Goal: Obtain resource: Obtain resource

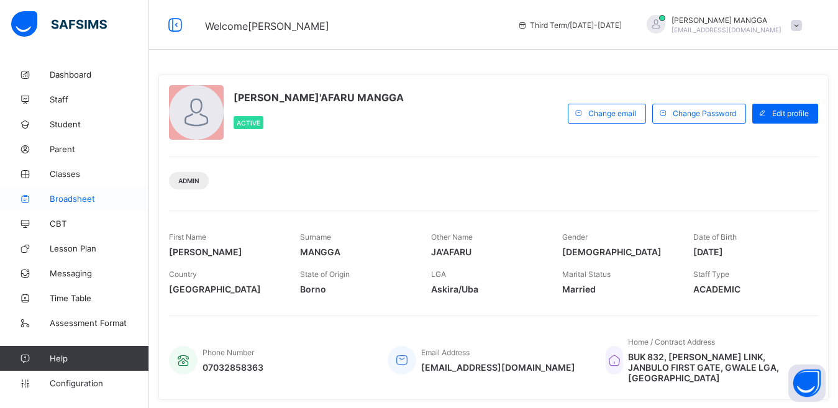
click at [82, 202] on span "Broadsheet" at bounding box center [99, 199] width 99 height 10
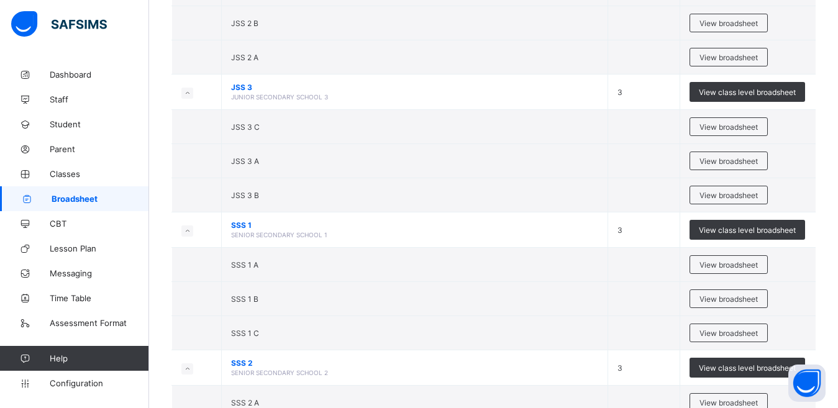
scroll to position [1364, 0]
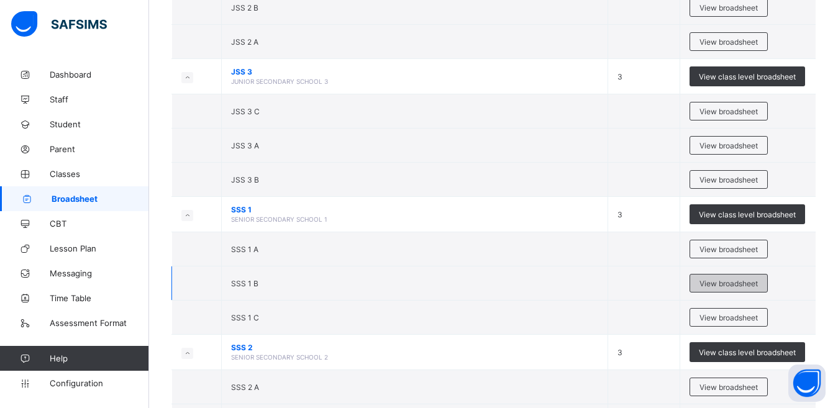
click at [732, 279] on span "View broadsheet" at bounding box center [728, 283] width 58 height 9
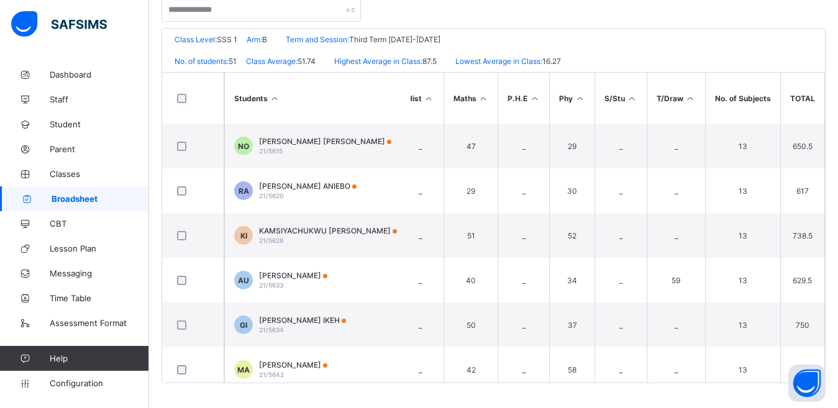
scroll to position [0, 1192]
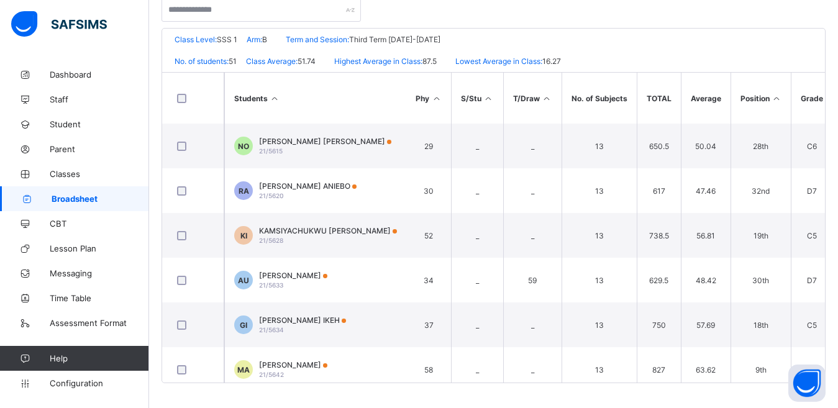
click at [772, 97] on icon at bounding box center [776, 98] width 11 height 9
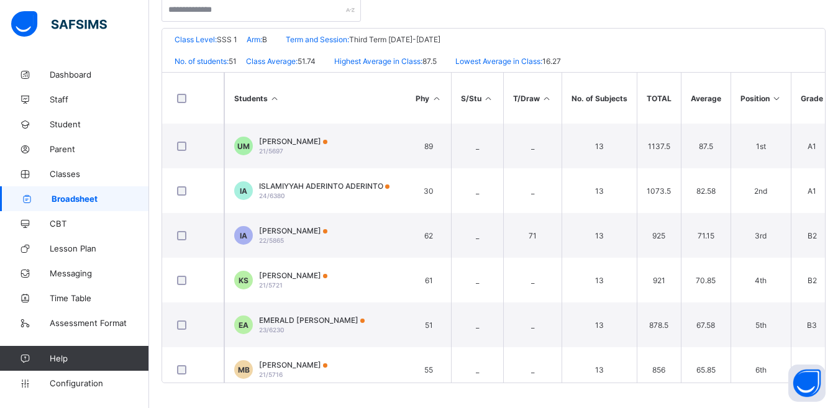
click at [772, 97] on icon at bounding box center [776, 98] width 11 height 9
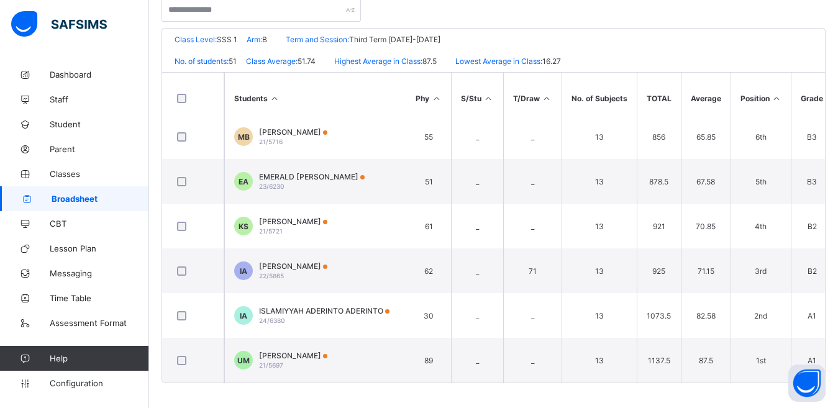
scroll to position [0, 0]
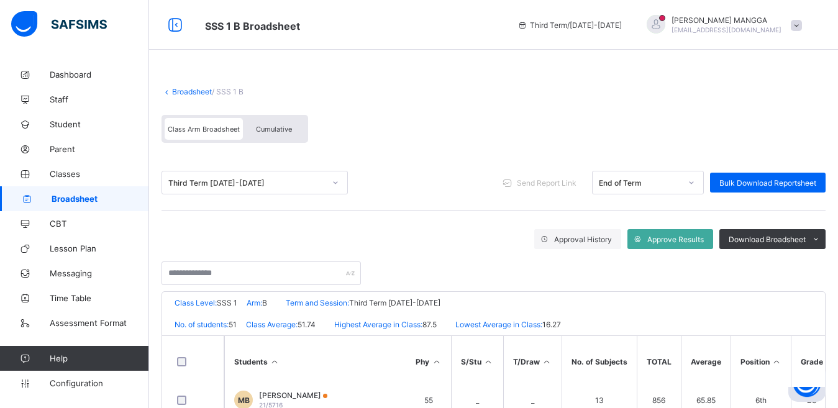
click at [177, 92] on link "Broadsheet" at bounding box center [192, 91] width 40 height 9
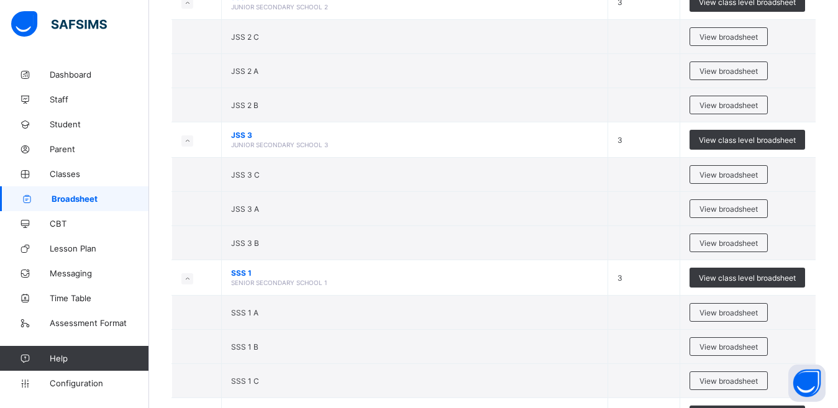
scroll to position [1331, 0]
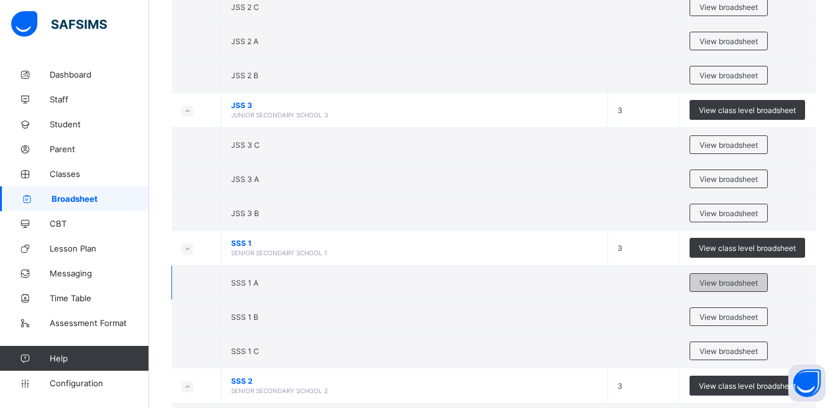
click at [731, 284] on span "View broadsheet" at bounding box center [728, 282] width 58 height 9
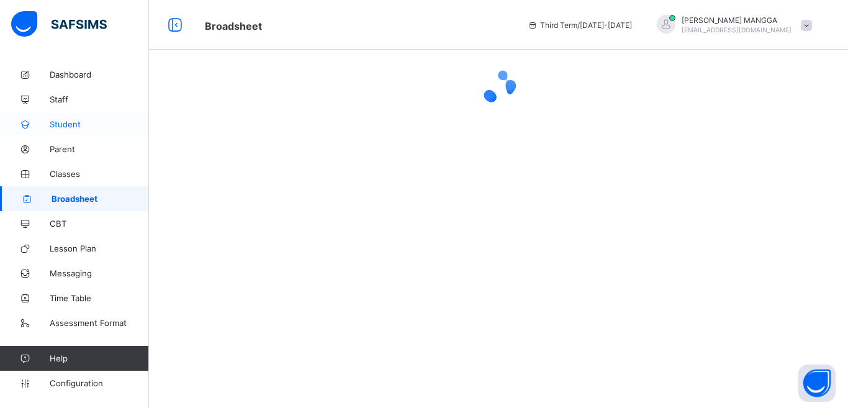
click at [65, 125] on span "Student" at bounding box center [99, 124] width 99 height 10
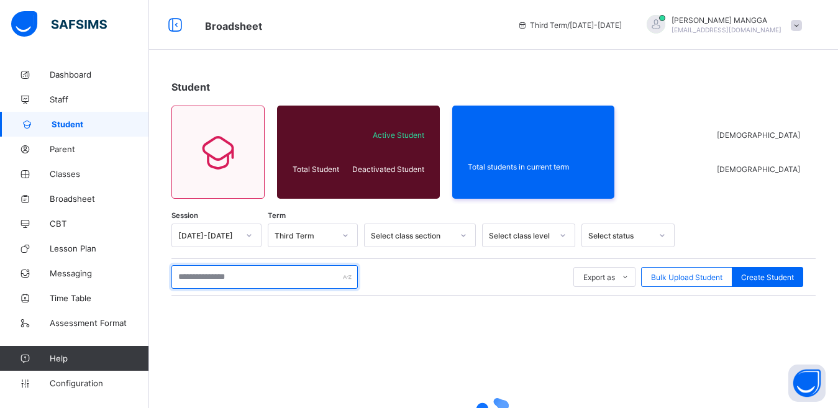
click at [302, 279] on input "text" at bounding box center [264, 277] width 186 height 24
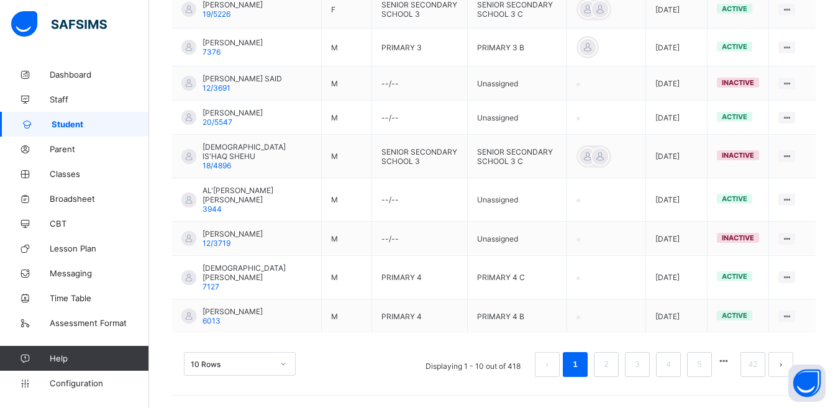
scroll to position [83, 0]
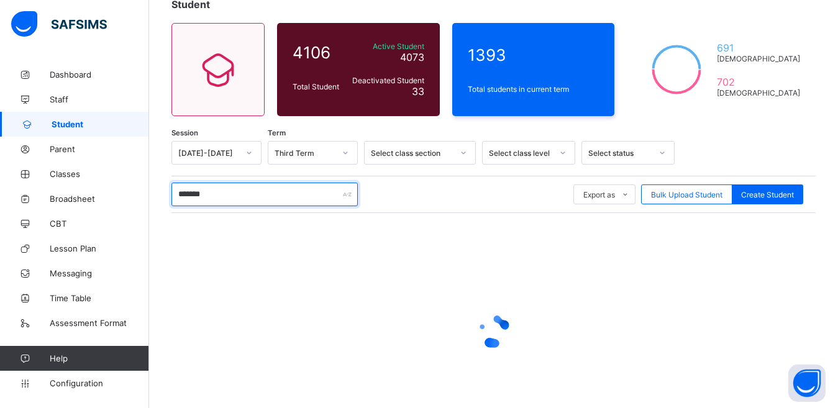
click at [296, 193] on input "*******" at bounding box center [264, 195] width 186 height 24
type input "*******"
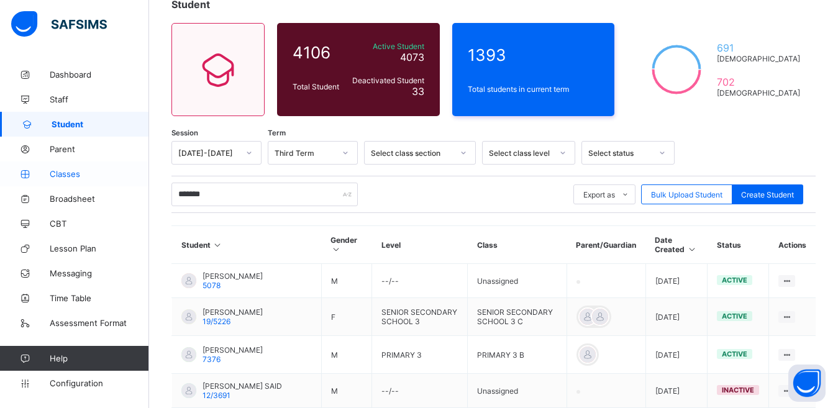
click at [73, 171] on span "Classes" at bounding box center [99, 174] width 99 height 10
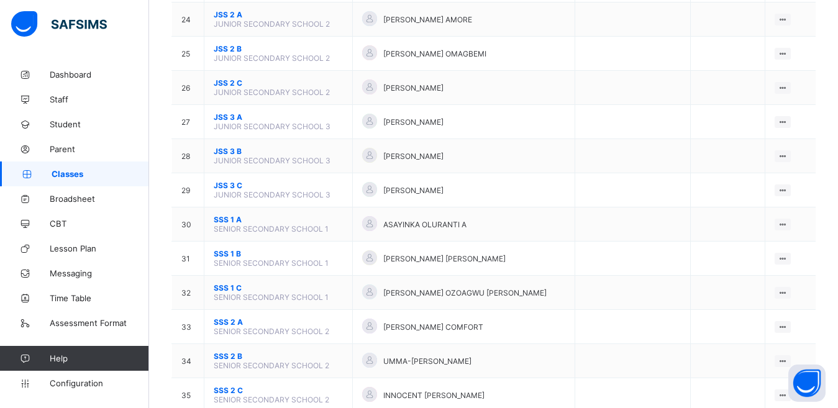
scroll to position [964, 0]
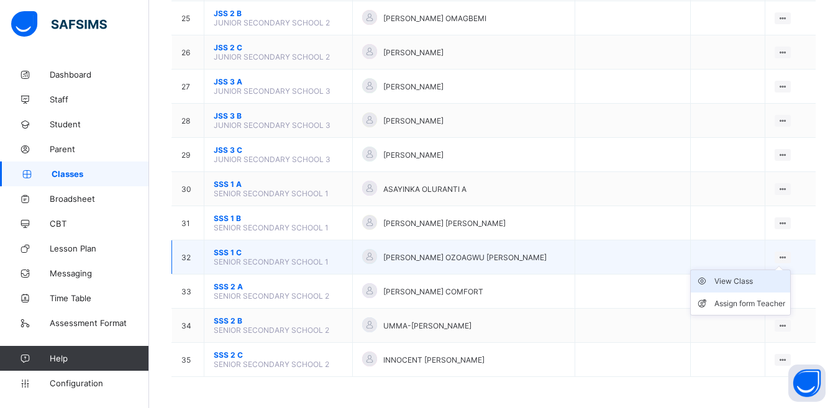
click at [745, 279] on div "View Class" at bounding box center [749, 281] width 71 height 12
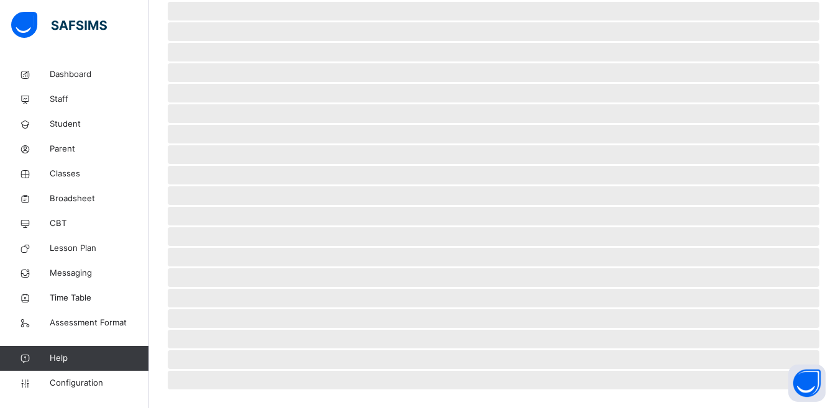
scroll to position [270, 0]
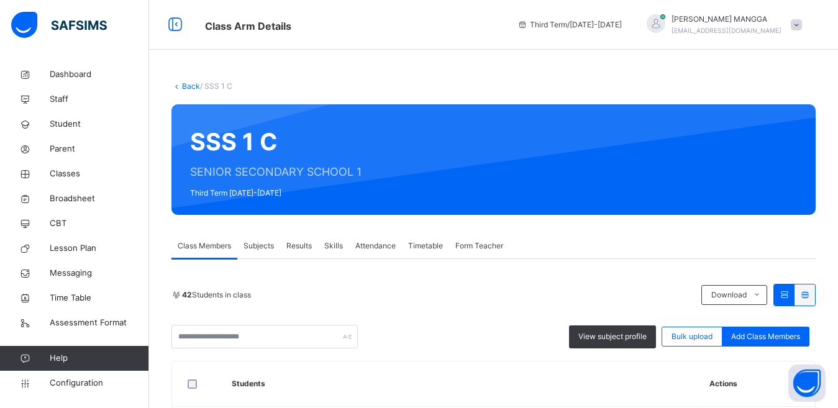
click at [188, 84] on link "Back" at bounding box center [191, 85] width 18 height 9
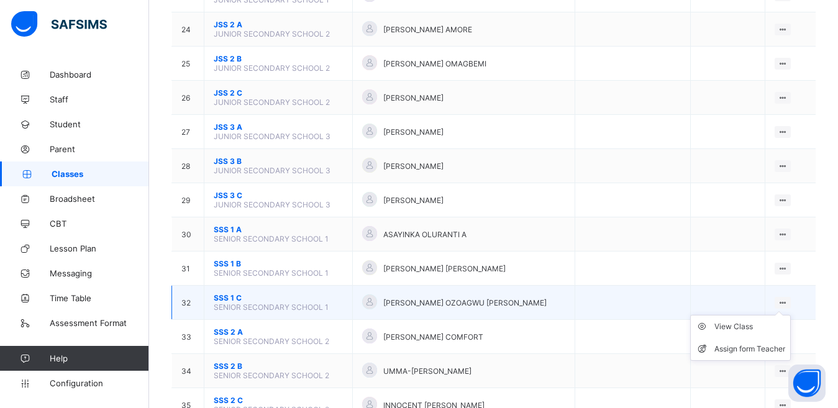
scroll to position [964, 0]
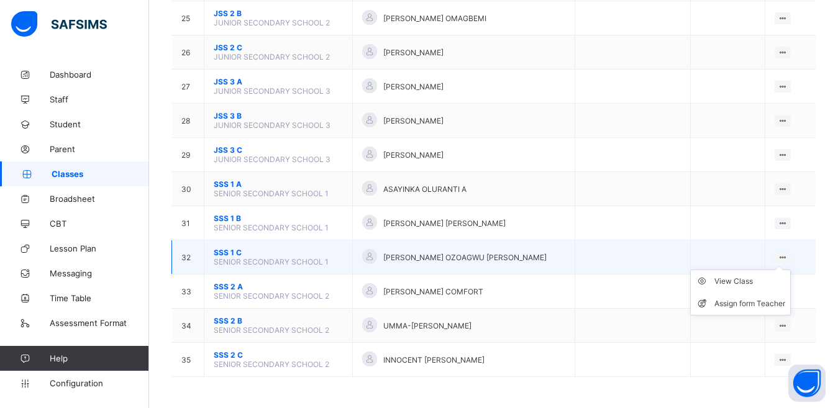
click at [791, 256] on div at bounding box center [782, 257] width 17 height 12
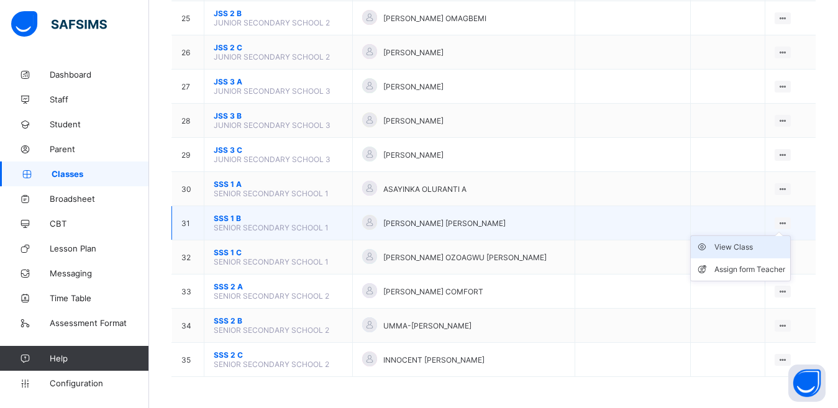
click at [759, 247] on div "View Class" at bounding box center [749, 247] width 71 height 12
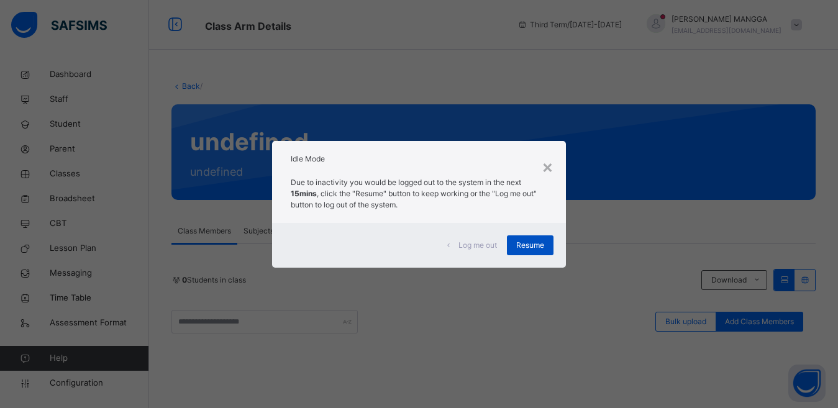
click at [533, 247] on span "Resume" at bounding box center [530, 245] width 28 height 11
click at [525, 244] on span "Resume" at bounding box center [530, 245] width 28 height 11
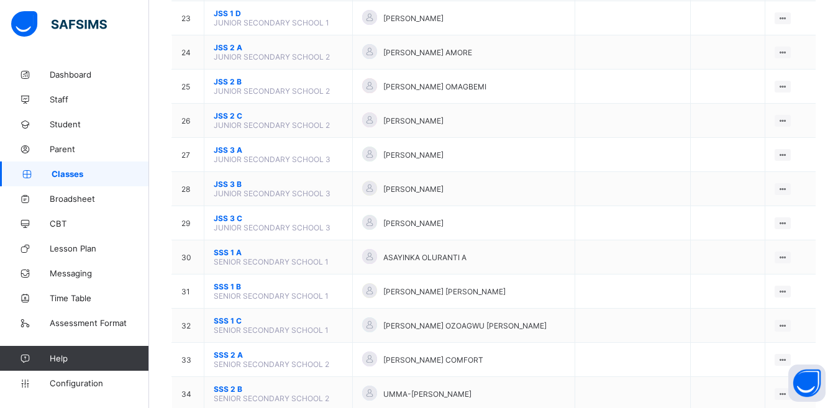
scroll to position [909, 0]
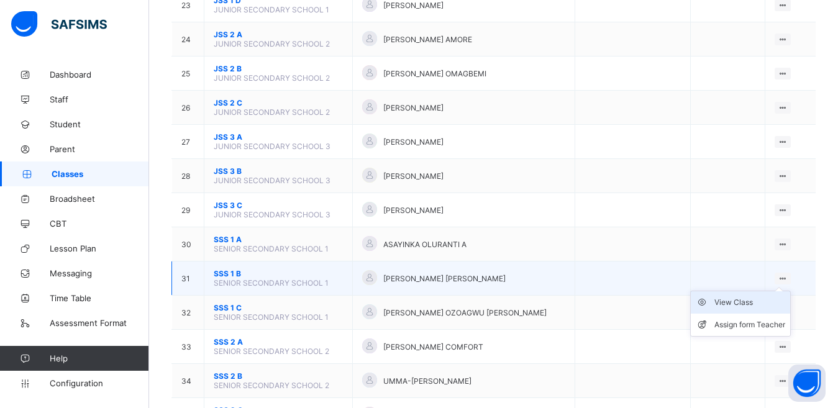
click at [767, 301] on div "View Class" at bounding box center [749, 302] width 71 height 12
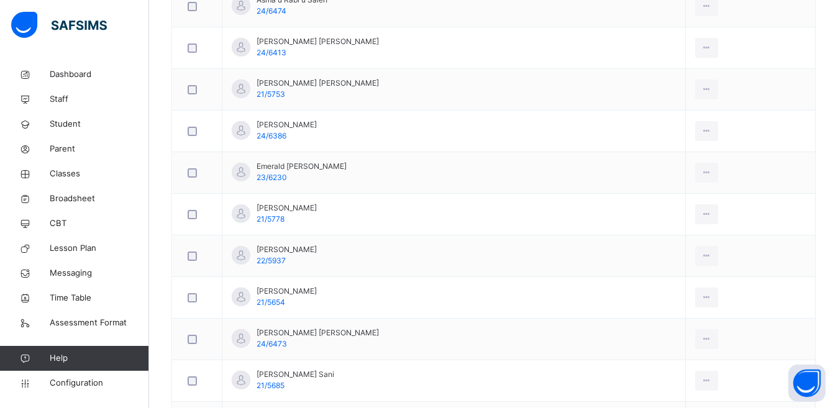
scroll to position [1180, 0]
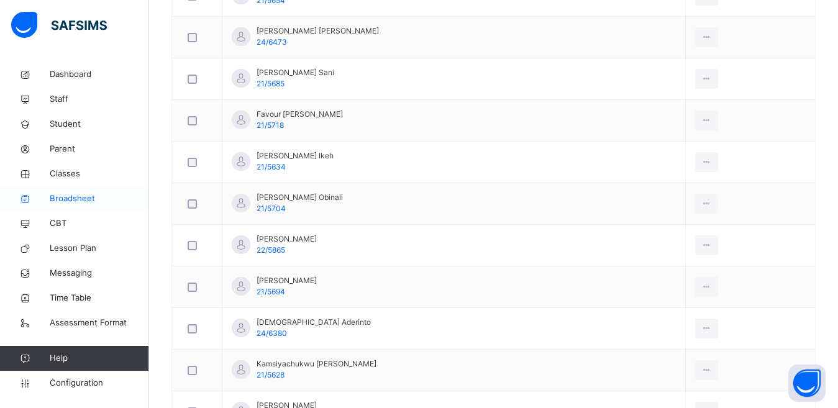
click at [84, 199] on span "Broadsheet" at bounding box center [99, 199] width 99 height 12
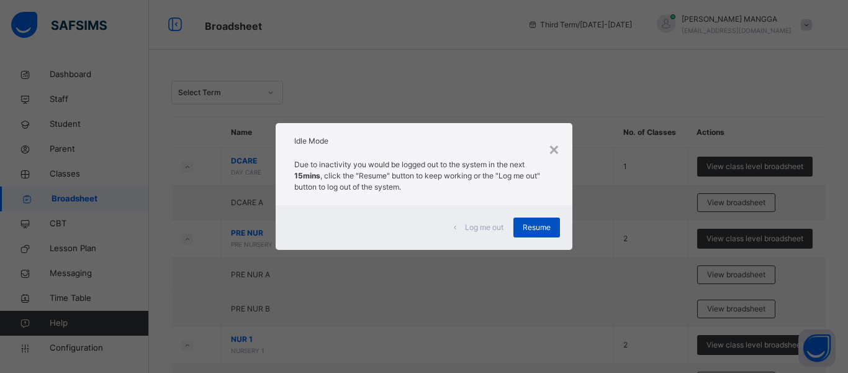
click at [535, 227] on span "Resume" at bounding box center [537, 227] width 28 height 11
click at [535, 227] on td "PRE NUR PRE NURSERY" at bounding box center [418, 239] width 392 height 38
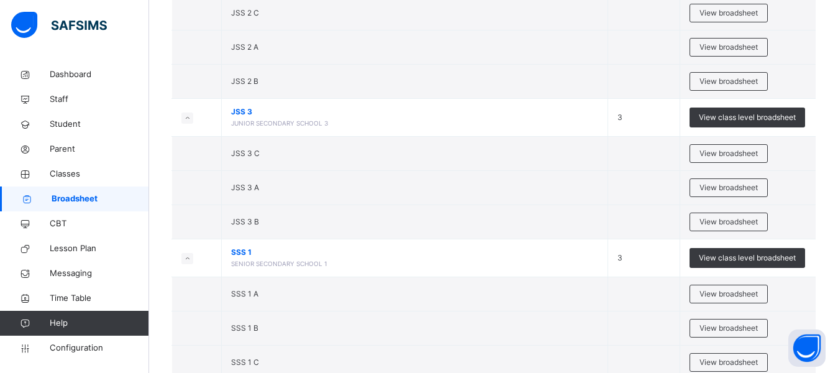
scroll to position [1411, 0]
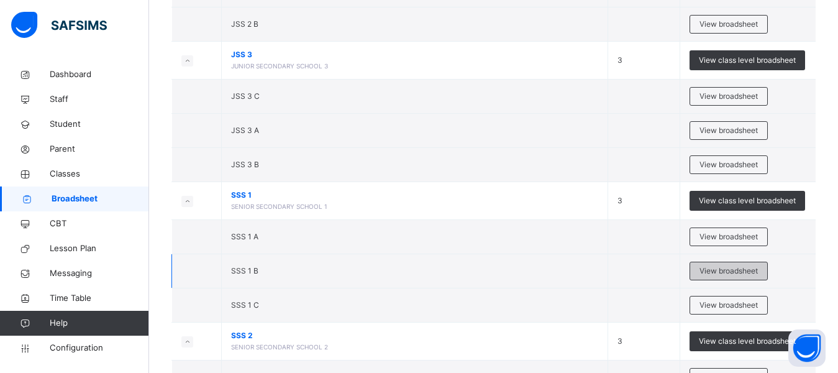
click at [733, 270] on span "View broadsheet" at bounding box center [728, 270] width 58 height 11
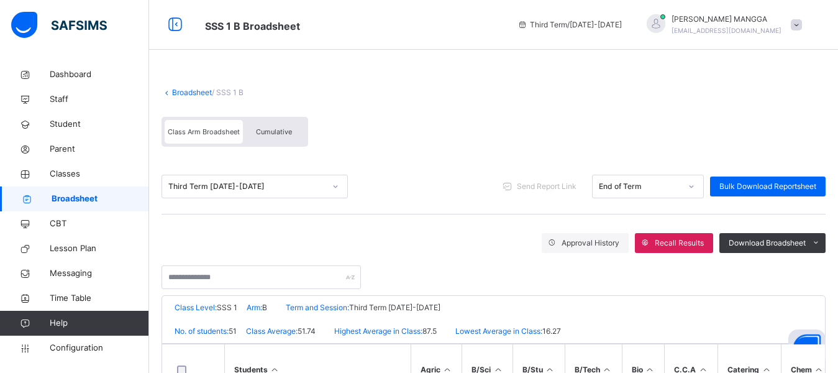
click at [273, 129] on span "Cumulative" at bounding box center [274, 131] width 36 height 9
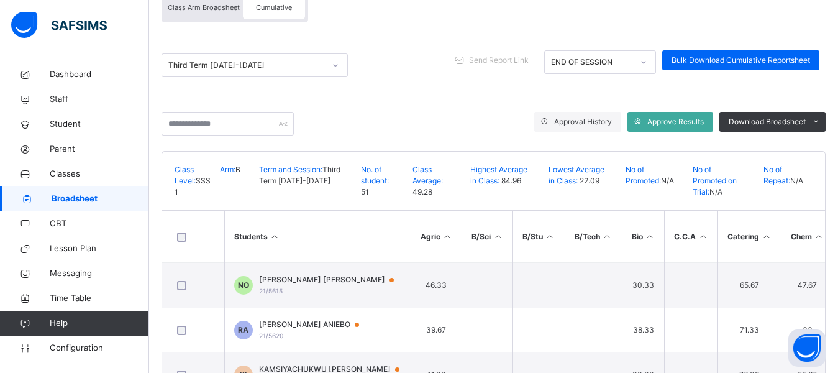
scroll to position [115, 0]
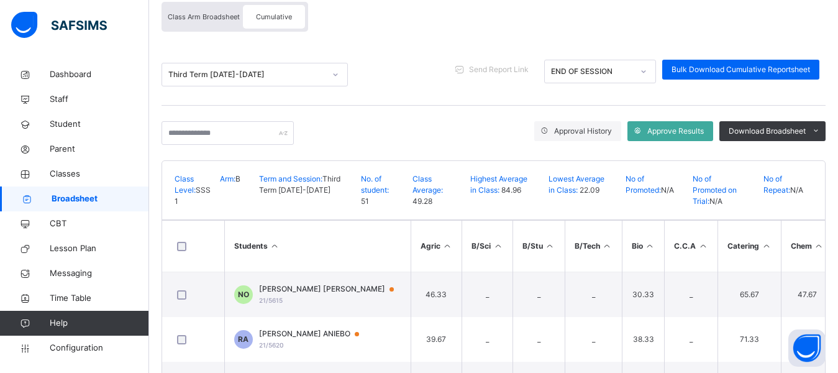
click at [338, 75] on icon at bounding box center [335, 74] width 7 height 12
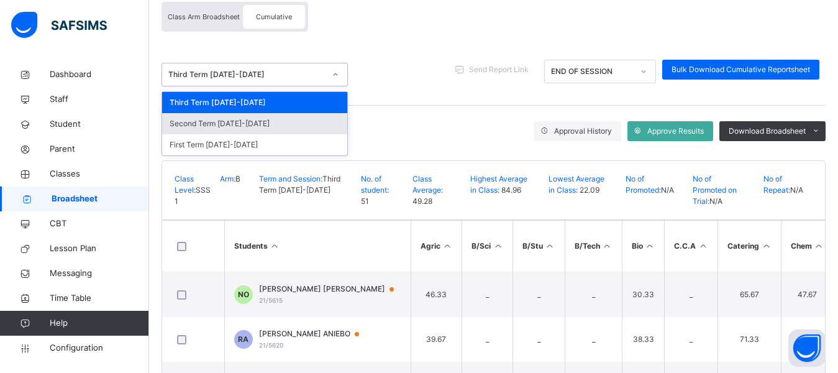
click at [295, 120] on div "Second Term 2024-2025" at bounding box center [254, 123] width 185 height 21
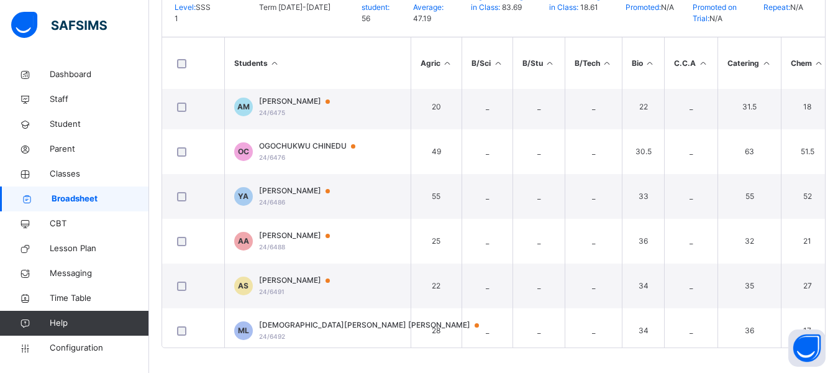
scroll to position [2251, 0]
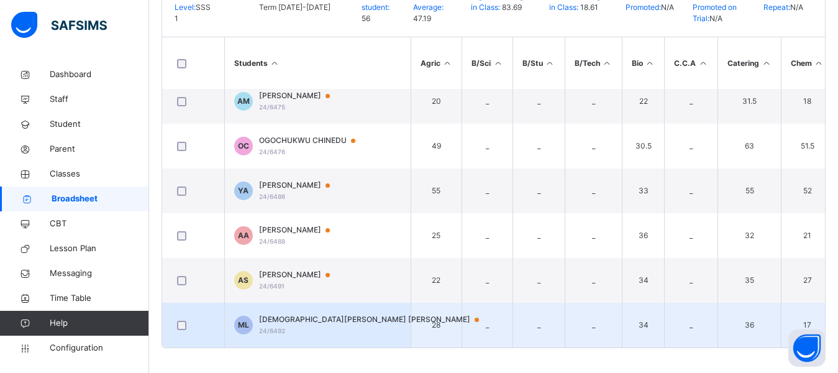
click at [306, 320] on div "MUHAMMAD TIJJANI LAWAN 24/6492" at bounding box center [375, 325] width 232 height 22
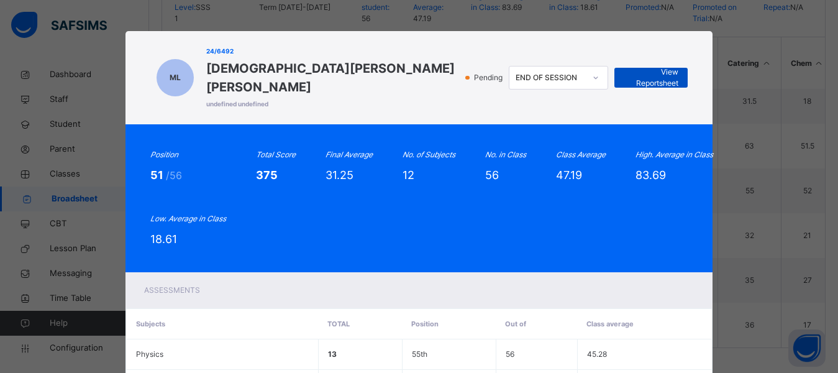
click at [654, 67] on span "View Reportsheet" at bounding box center [650, 77] width 55 height 22
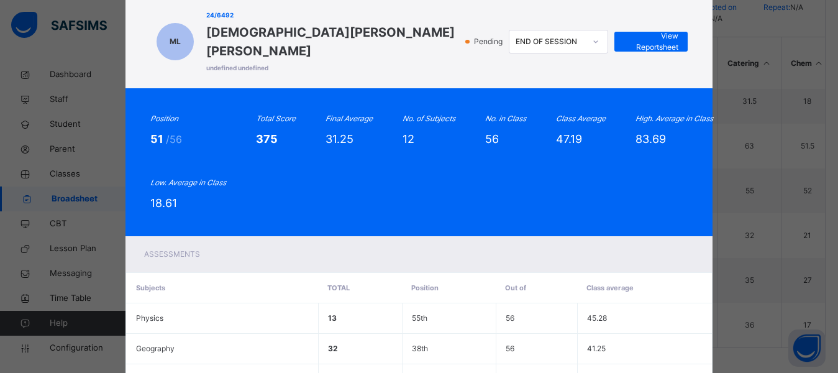
scroll to position [25, 0]
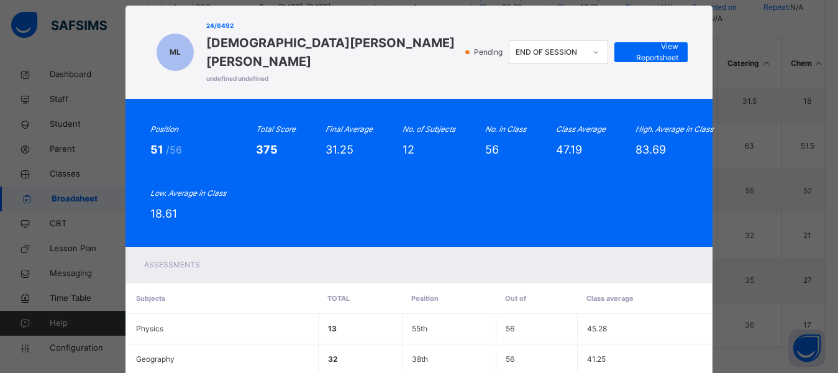
click at [592, 46] on icon at bounding box center [595, 52] width 7 height 12
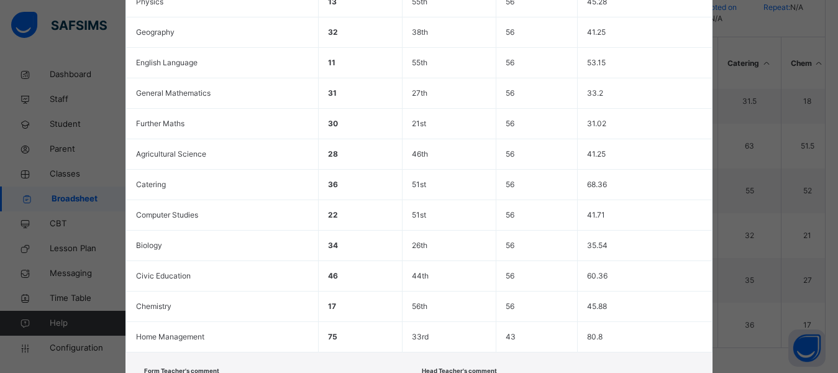
scroll to position [428, 0]
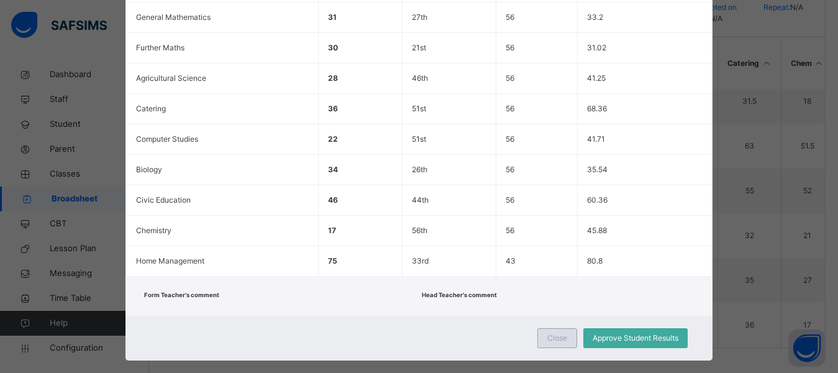
click at [550, 332] on span "Close" at bounding box center [557, 337] width 20 height 11
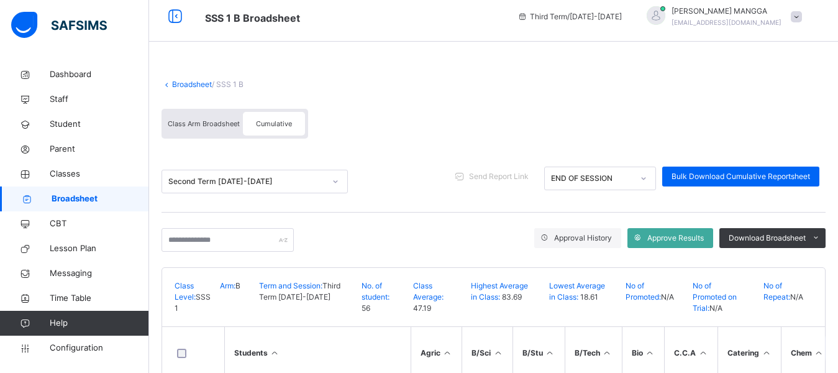
scroll to position [0, 0]
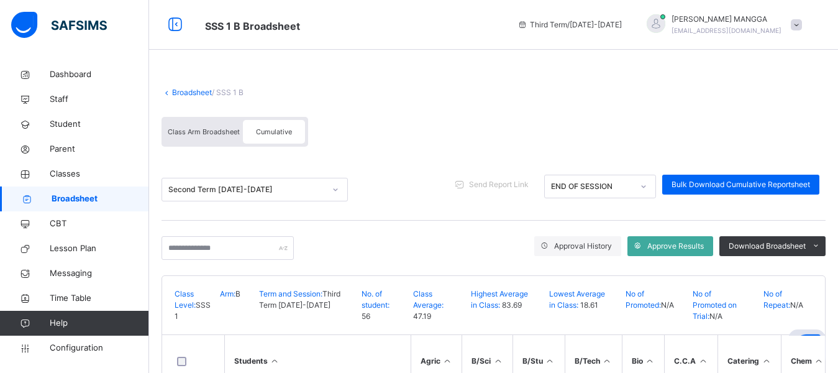
click at [194, 134] on span "Class Arm Broadsheet" at bounding box center [204, 131] width 72 height 9
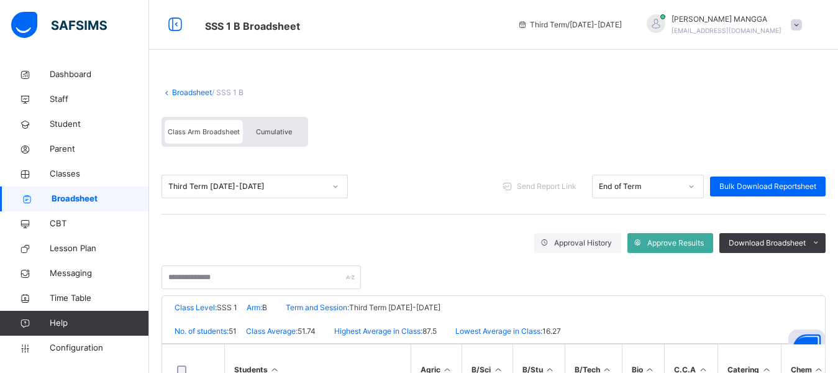
click at [194, 134] on span "Class Arm Broadsheet" at bounding box center [204, 131] width 72 height 9
click at [333, 188] on icon at bounding box center [335, 186] width 7 height 12
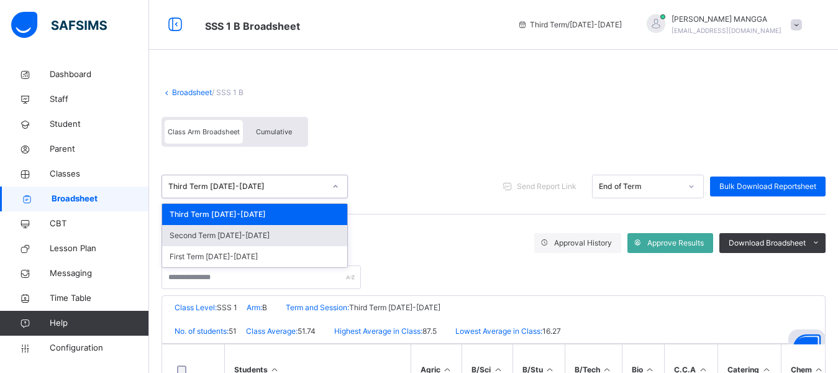
click at [285, 232] on div "Second Term 2024-2025" at bounding box center [254, 235] width 185 height 21
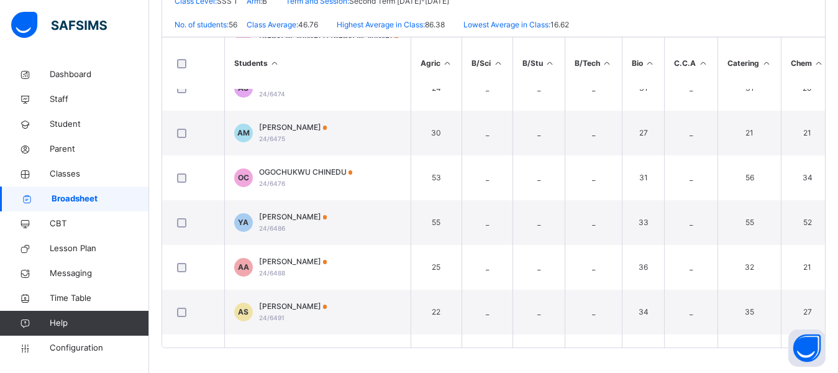
scroll to position [2251, 0]
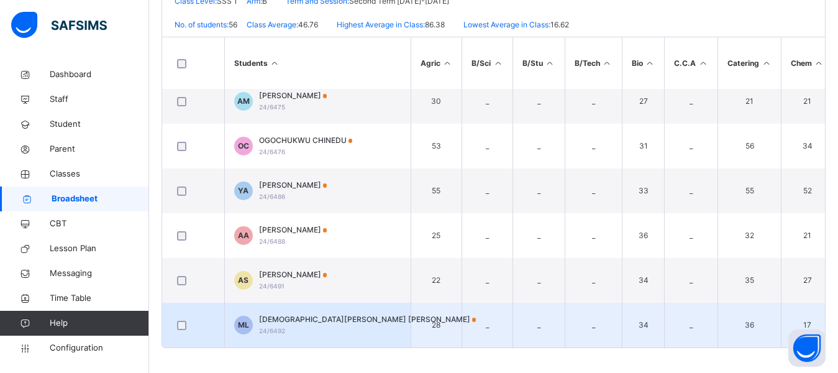
click at [321, 324] on div "MUHAMMAD TIJJANI LAWAN 24/6492" at bounding box center [367, 325] width 217 height 22
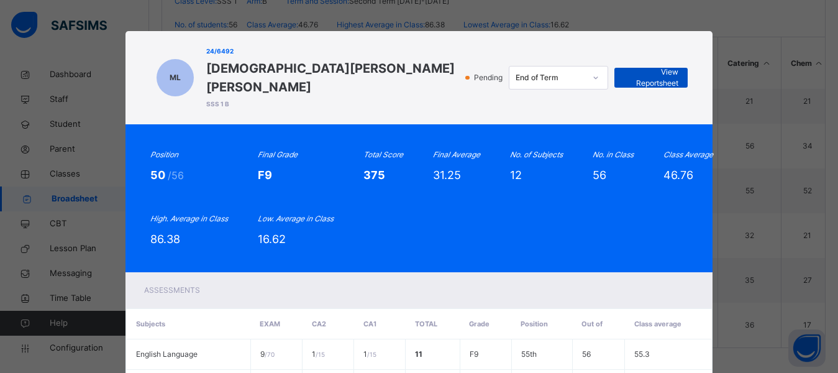
click at [639, 68] on span "View Reportsheet" at bounding box center [650, 77] width 55 height 22
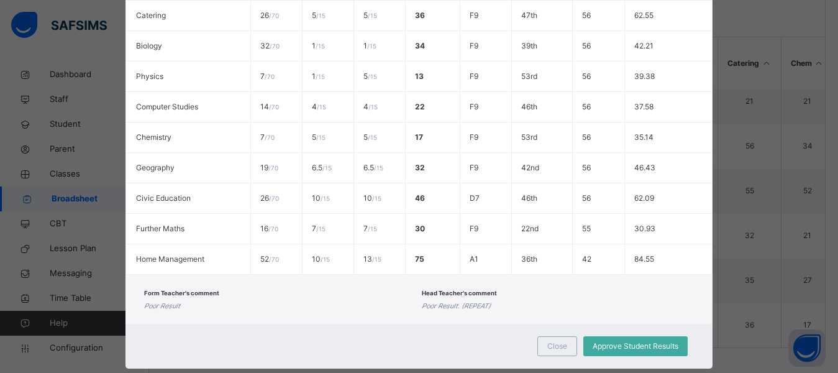
scroll to position [438, 0]
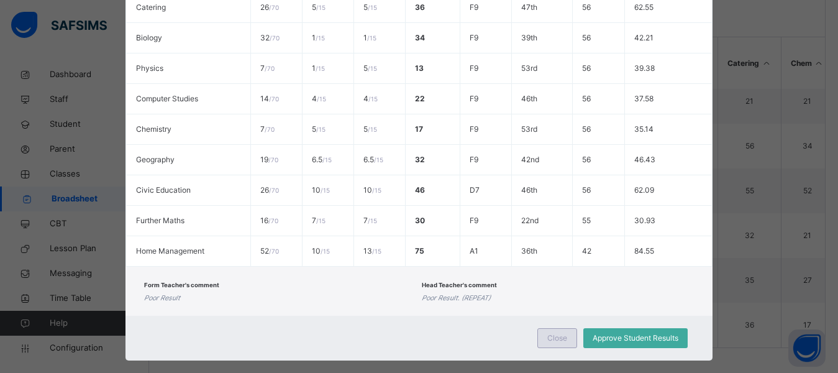
click at [557, 332] on span "Close" at bounding box center [557, 337] width 20 height 11
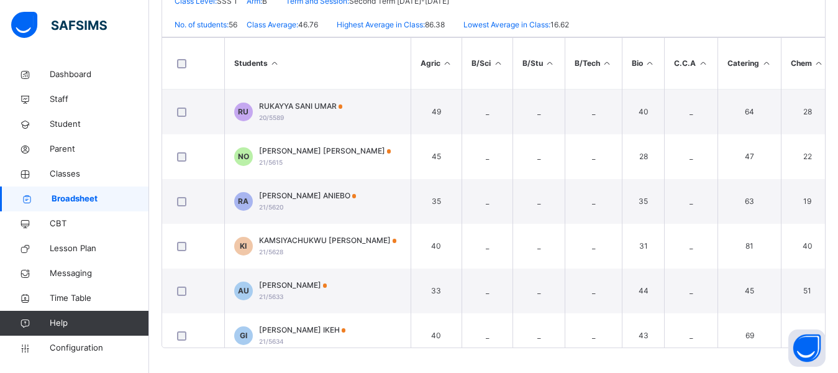
scroll to position [0, 0]
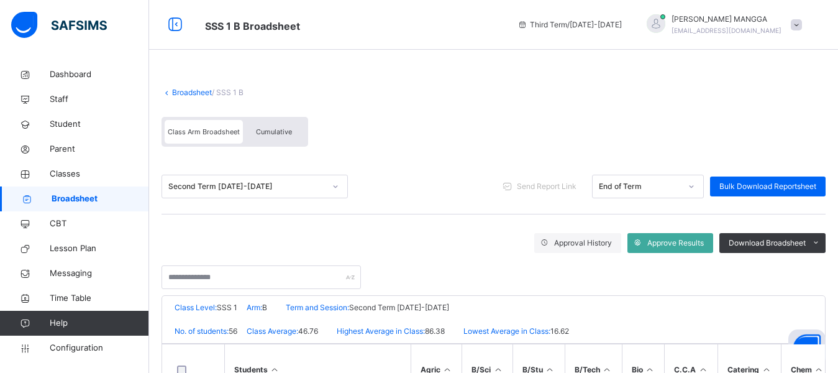
click at [312, 193] on div "Second Term 2024-2025" at bounding box center [242, 186] width 161 height 19
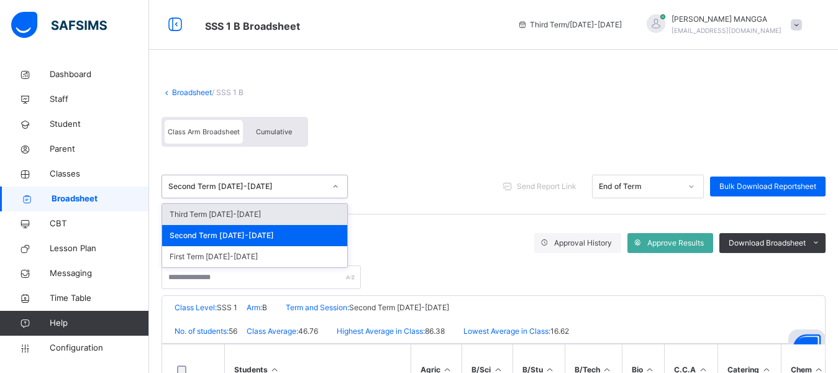
click at [293, 219] on div "Third Term 2024-2025" at bounding box center [254, 214] width 185 height 21
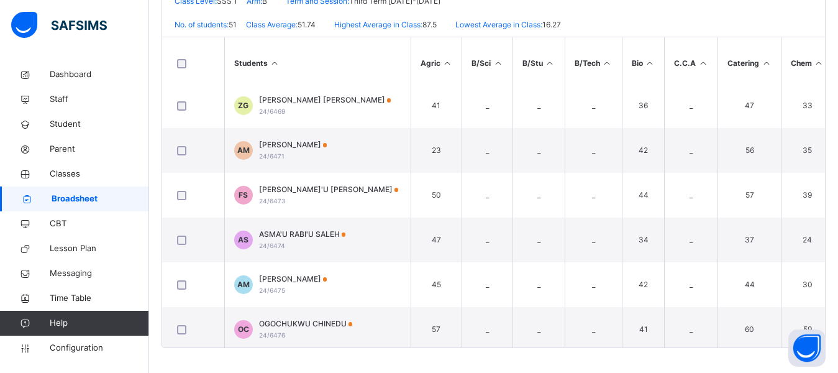
scroll to position [2027, 0]
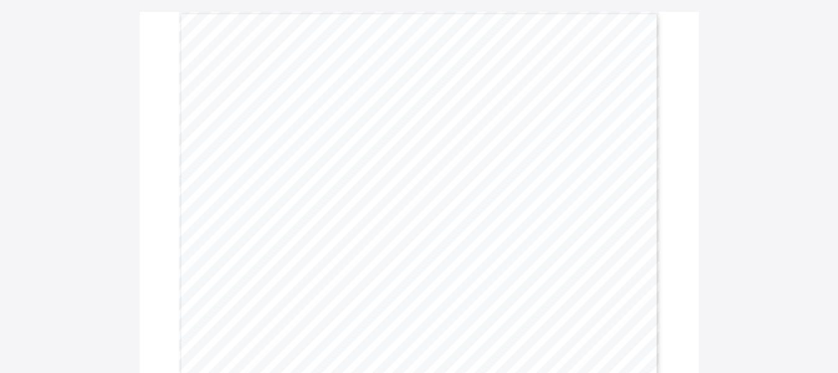
scroll to position [104, 0]
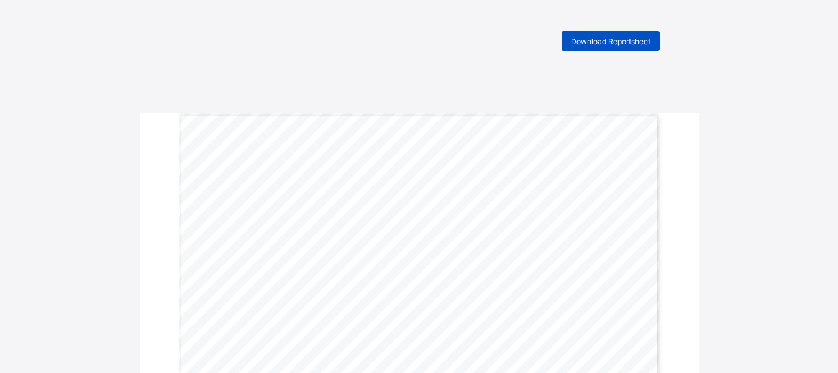
click at [605, 44] on span "Download Reportsheet" at bounding box center [610, 41] width 79 height 9
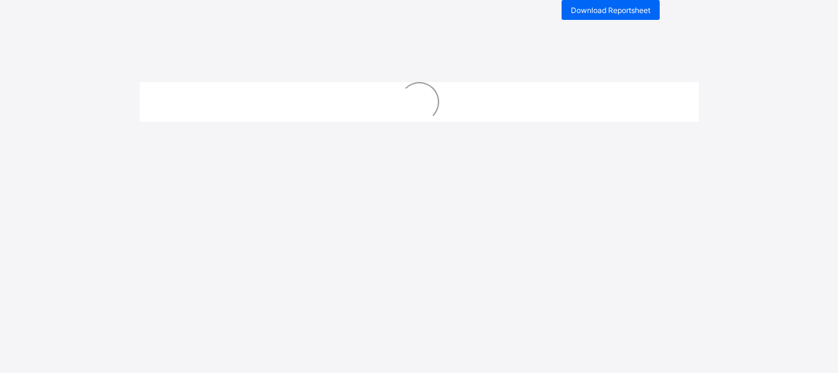
scroll to position [31, 0]
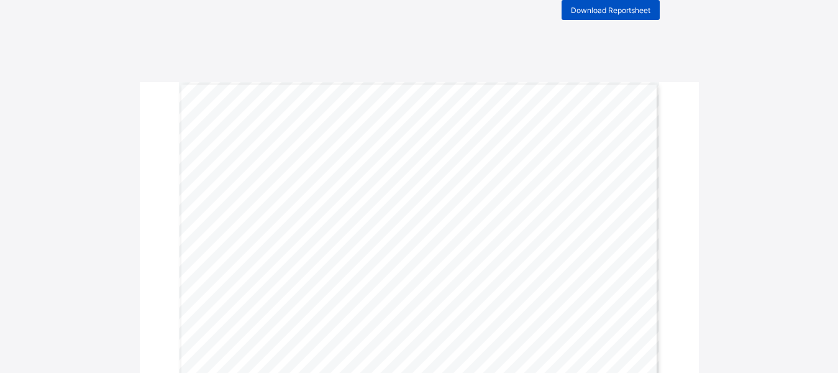
click at [599, 16] on div "Download Reportsheet" at bounding box center [610, 10] width 98 height 20
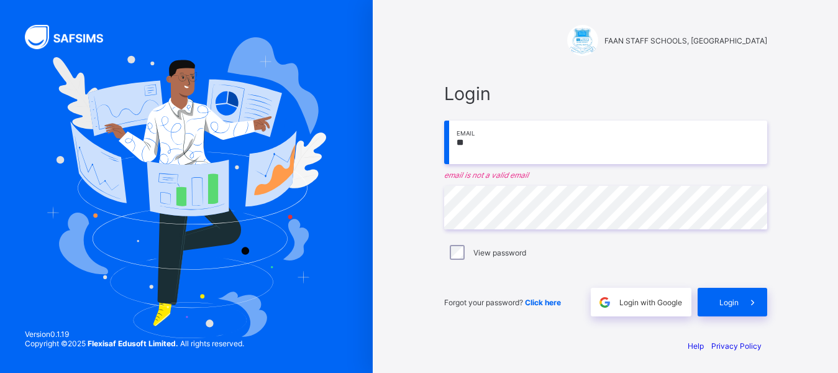
type input "**********"
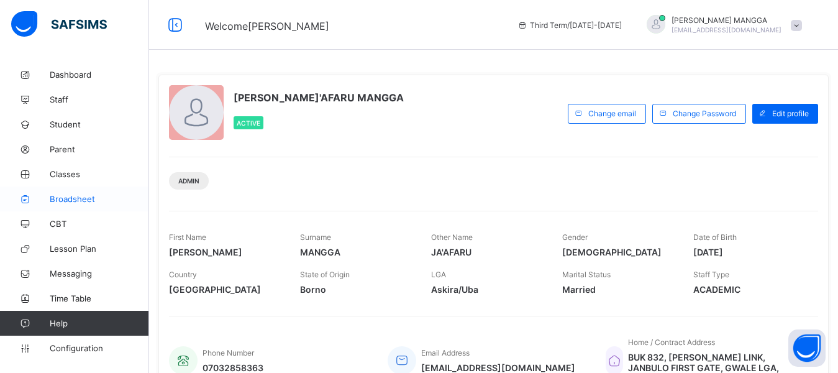
click at [81, 199] on span "Broadsheet" at bounding box center [99, 199] width 99 height 10
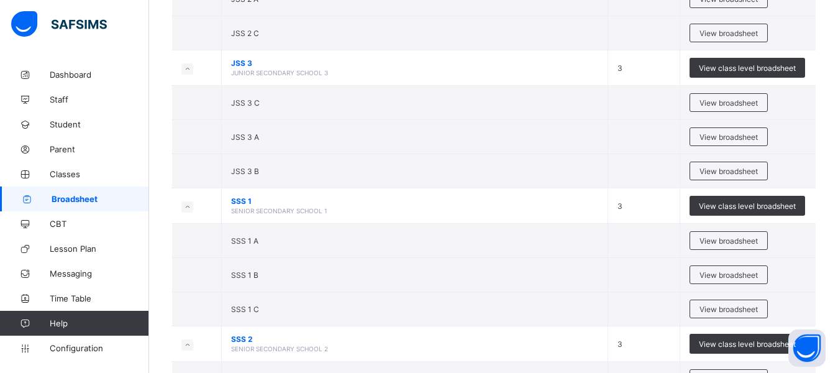
scroll to position [1397, 0]
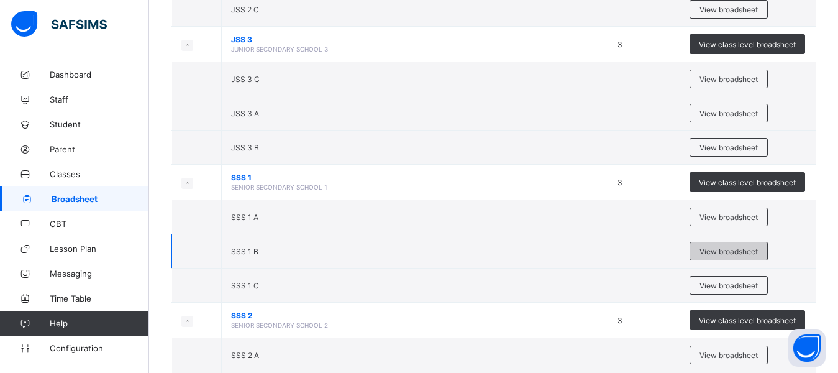
click at [725, 255] on span "View broadsheet" at bounding box center [728, 251] width 58 height 9
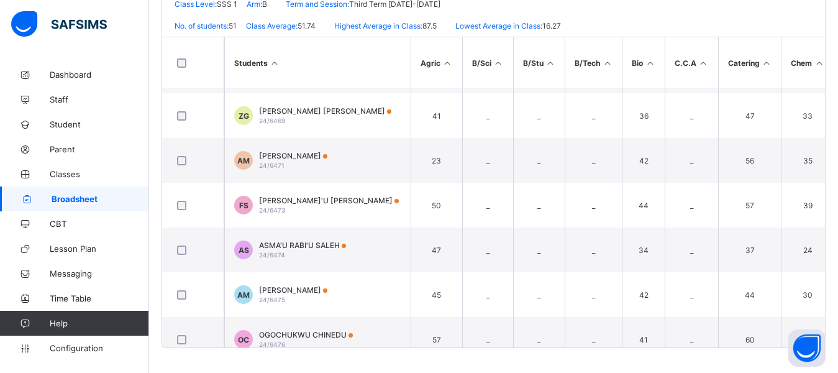
scroll to position [2026, 0]
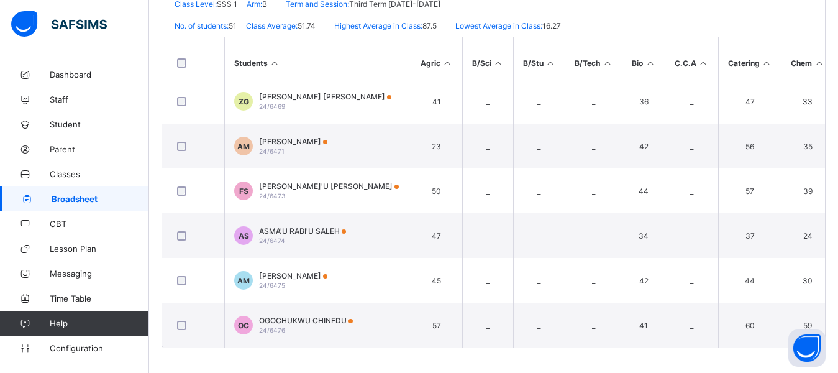
click at [833, 351] on div "Broadsheet / SSS 1 B Class Arm Broadsheet Cumulative Third Term 2024-2025 Send …" at bounding box center [493, 67] width 689 height 609
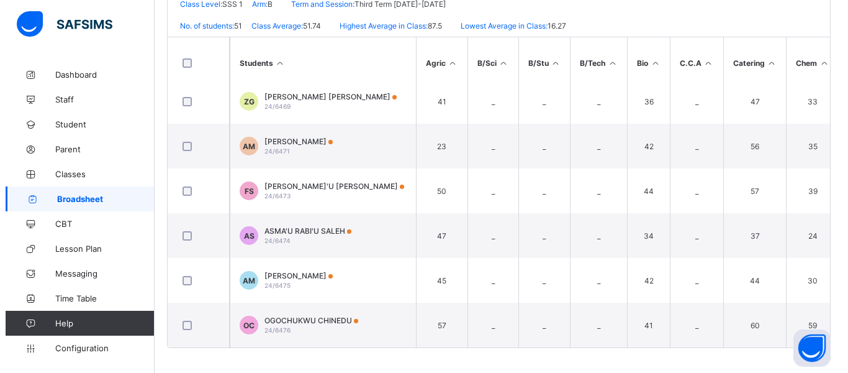
scroll to position [0, 0]
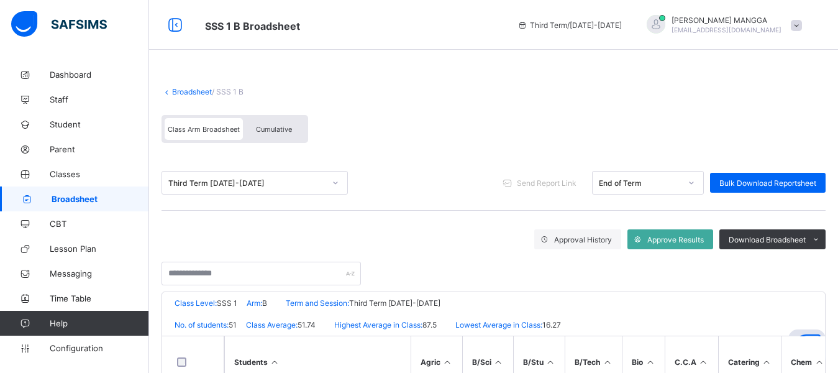
click at [665, 25] on div at bounding box center [655, 24] width 19 height 19
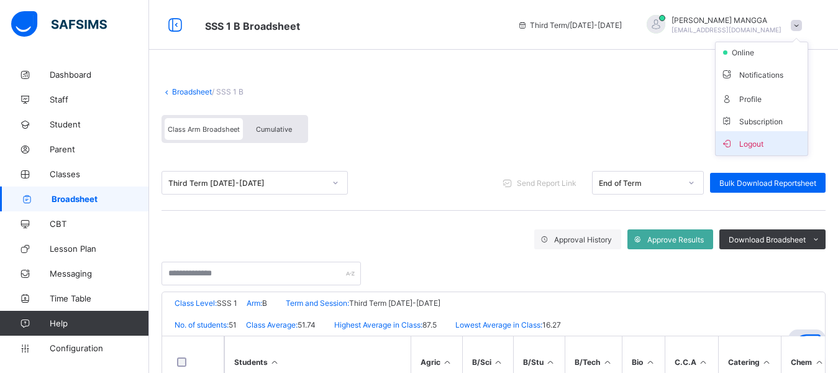
click at [765, 145] on span "Logout" at bounding box center [761, 143] width 82 height 14
